Goal: Navigation & Orientation: Find specific page/section

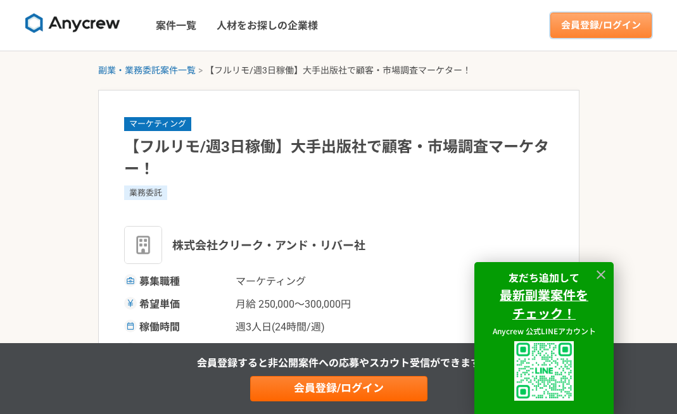
click at [609, 34] on link "会員登録/ログイン" at bounding box center [601, 25] width 101 height 25
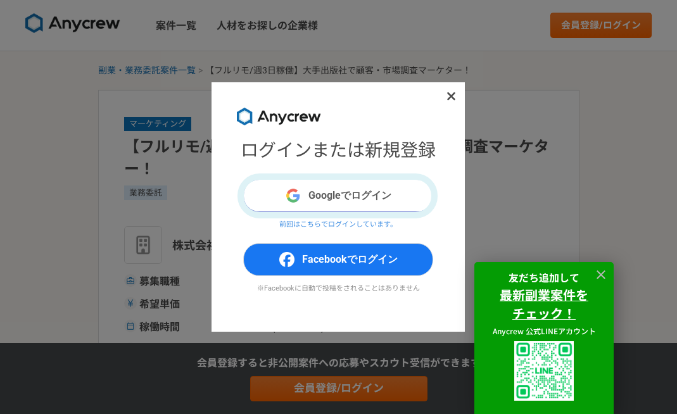
click at [388, 196] on button "Googleでログイン" at bounding box center [338, 195] width 190 height 33
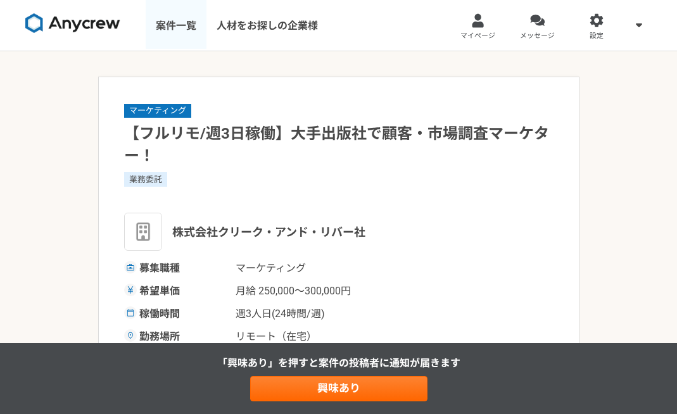
click at [202, 35] on link "案件一覧" at bounding box center [176, 25] width 61 height 51
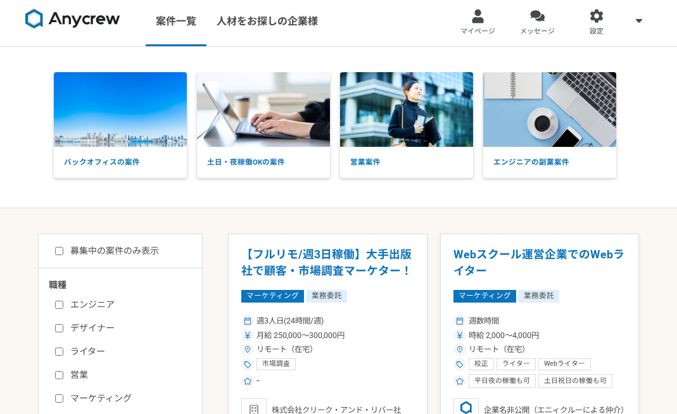
scroll to position [6, 0]
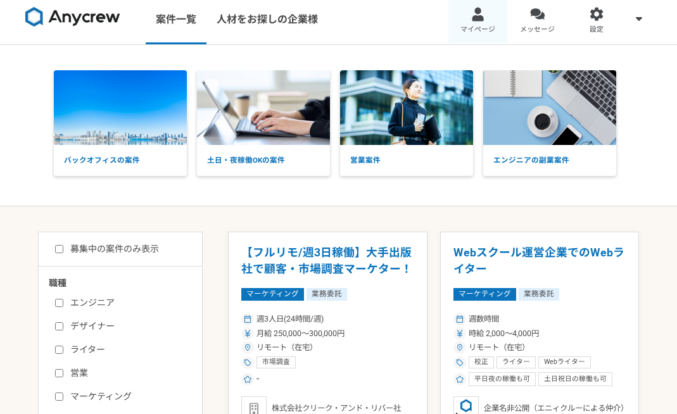
click at [462, 27] on span "マイページ" at bounding box center [478, 30] width 35 height 10
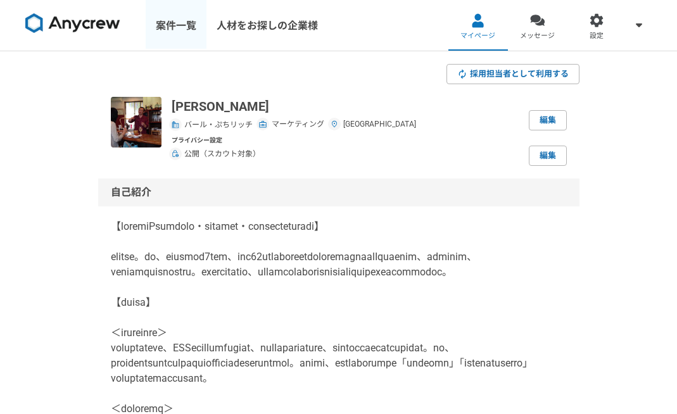
click at [188, 27] on link "案件一覧" at bounding box center [176, 25] width 61 height 51
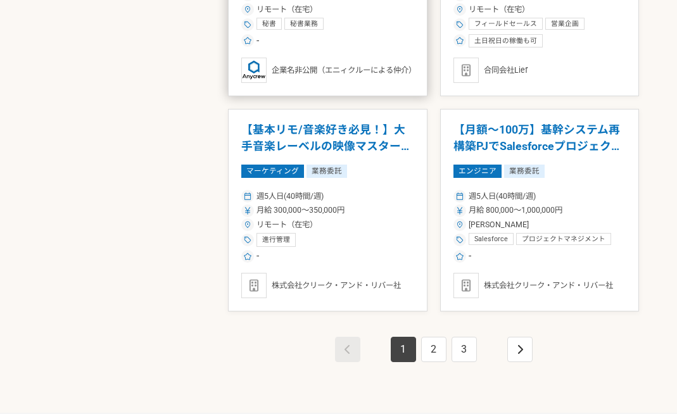
scroll to position [2070, 0]
